Goal: Task Accomplishment & Management: Manage account settings

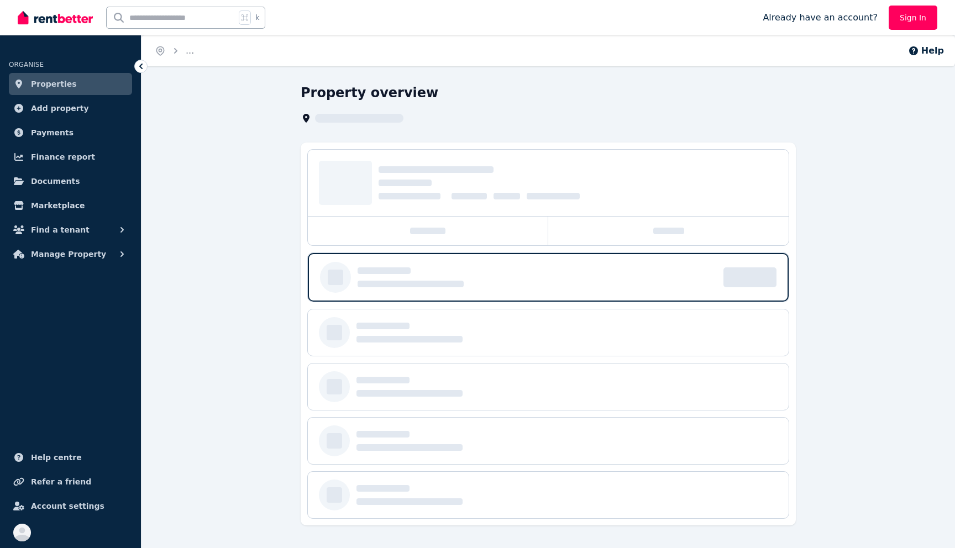
click at [911, 15] on link "Sign In" at bounding box center [912, 18] width 49 height 24
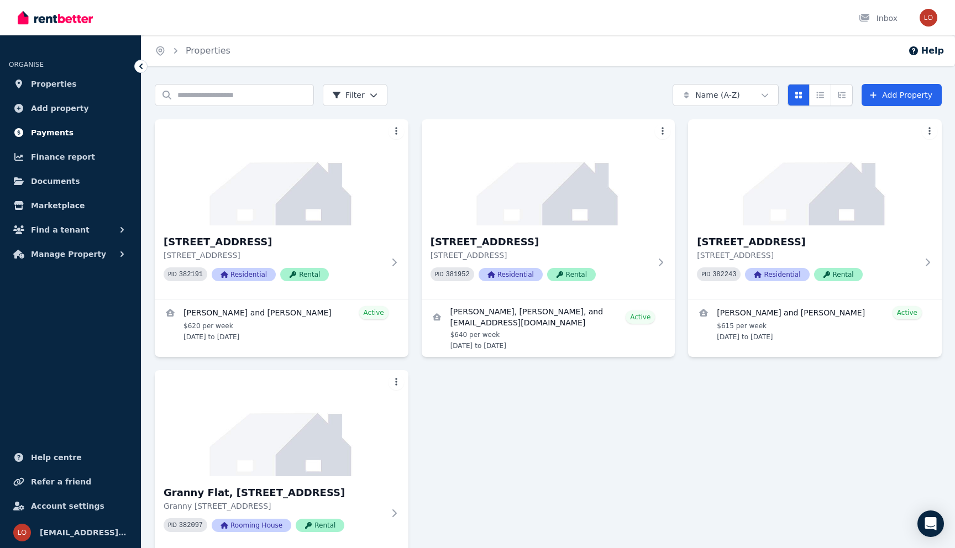
click at [51, 134] on span "Payments" at bounding box center [52, 132] width 43 height 13
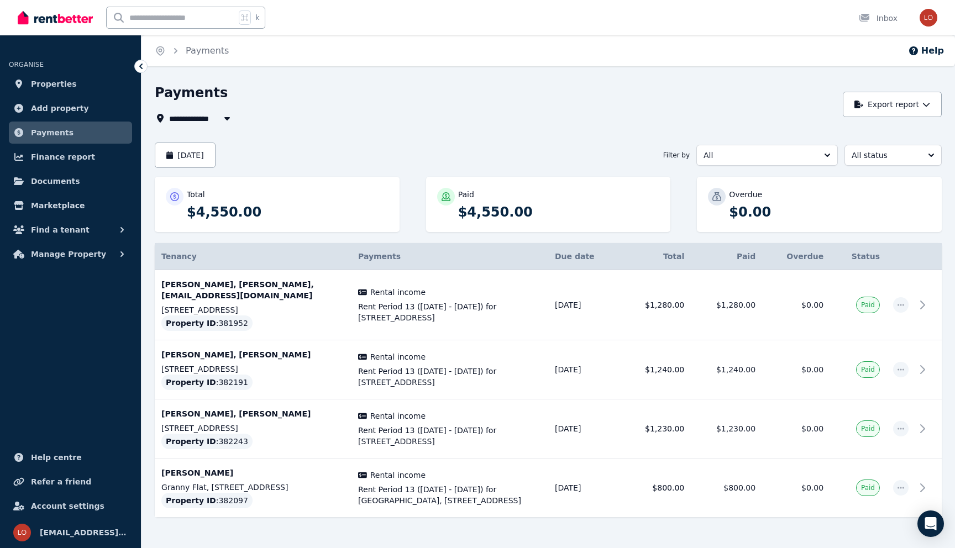
click at [159, 24] on input "text" at bounding box center [171, 17] width 129 height 21
type input "****"
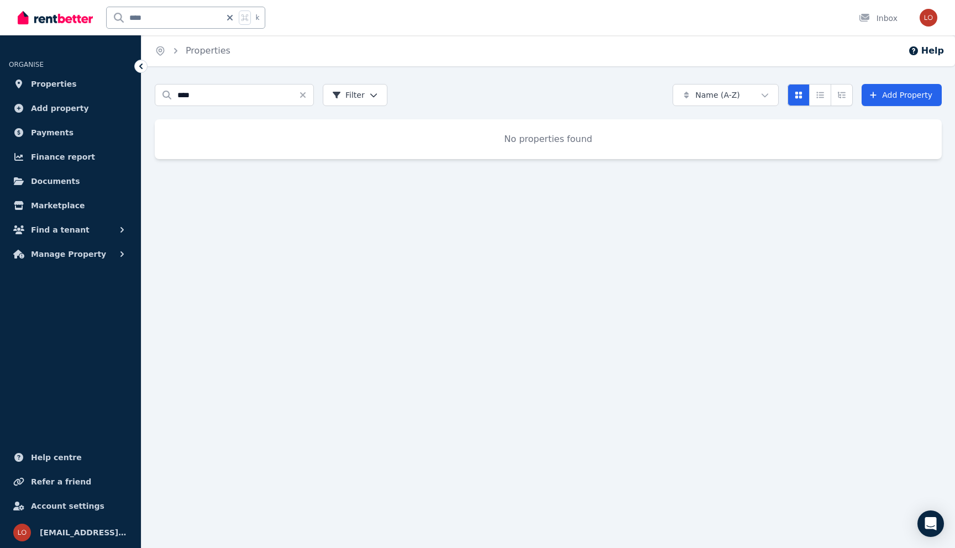
click at [233, 17] on icon at bounding box center [229, 17] width 11 height 9
click at [72, 504] on span "Account settings" at bounding box center [67, 505] width 73 height 13
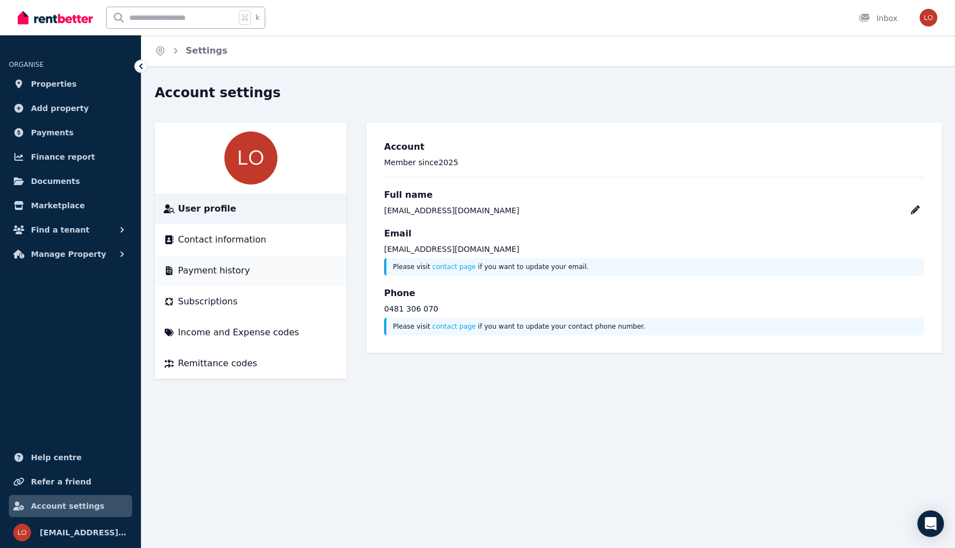
click at [220, 266] on span "Payment history" at bounding box center [214, 270] width 72 height 13
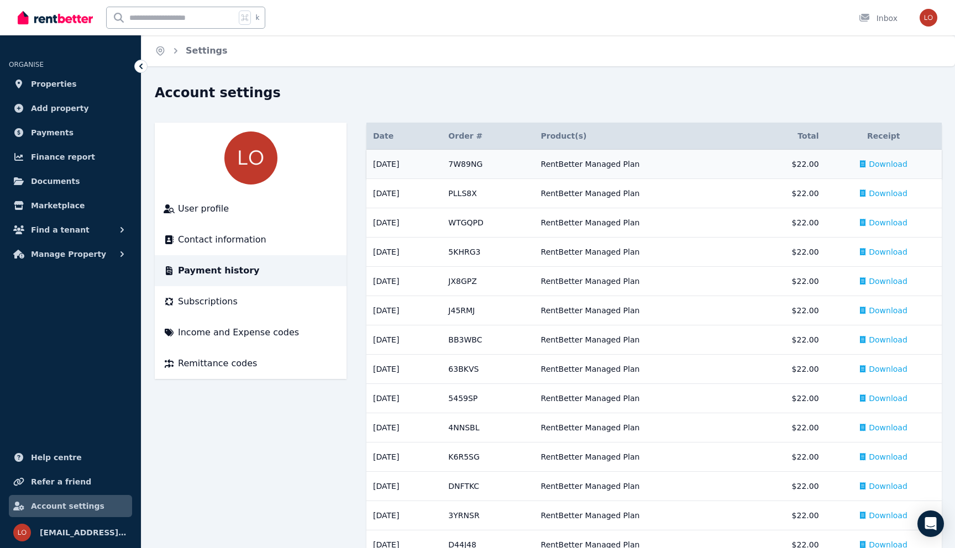
click at [665, 160] on div "RentBetter Managed Plan" at bounding box center [641, 164] width 201 height 11
click at [249, 301] on div "Subscriptions" at bounding box center [251, 301] width 174 height 13
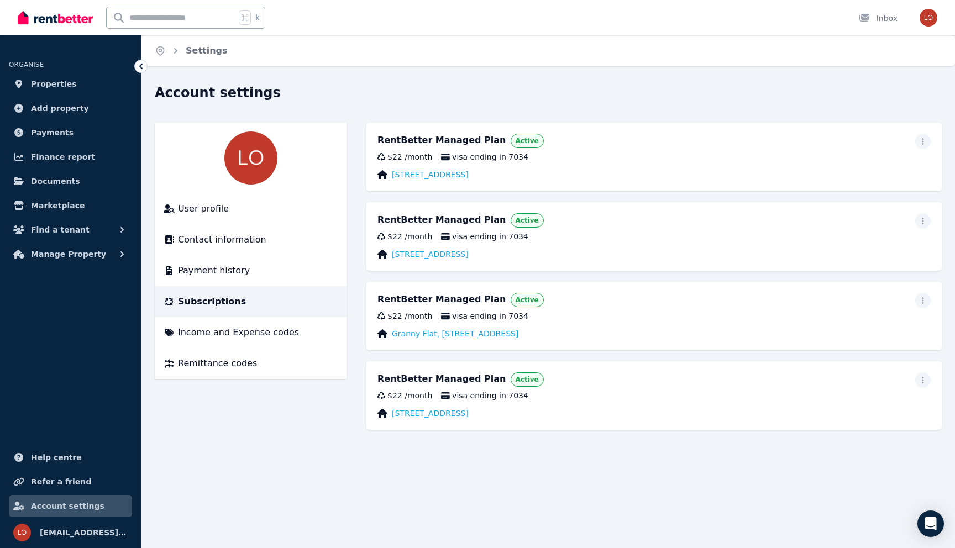
click at [148, 15] on input "text" at bounding box center [171, 17] width 129 height 21
type input "**********"
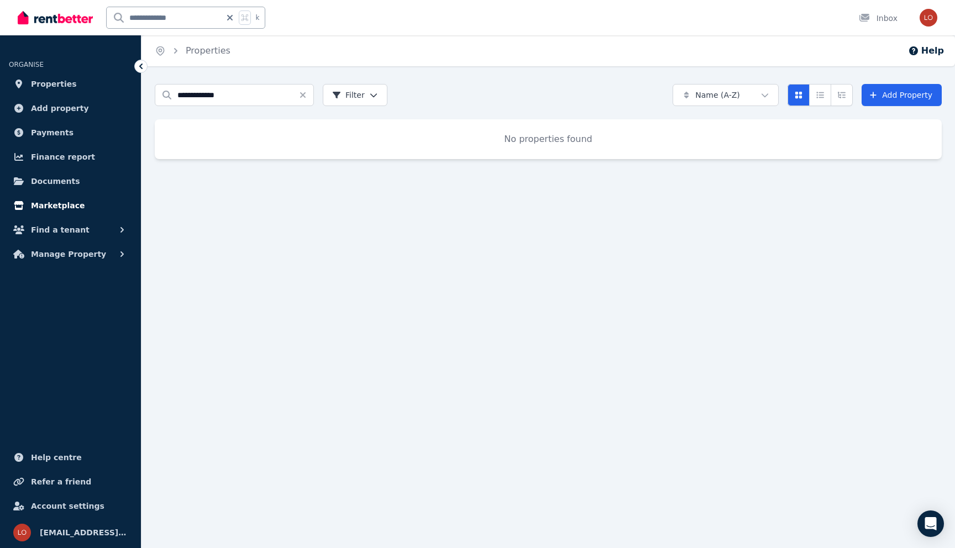
click at [69, 204] on span "Marketplace" at bounding box center [58, 205] width 54 height 13
